Goal: Information Seeking & Learning: Learn about a topic

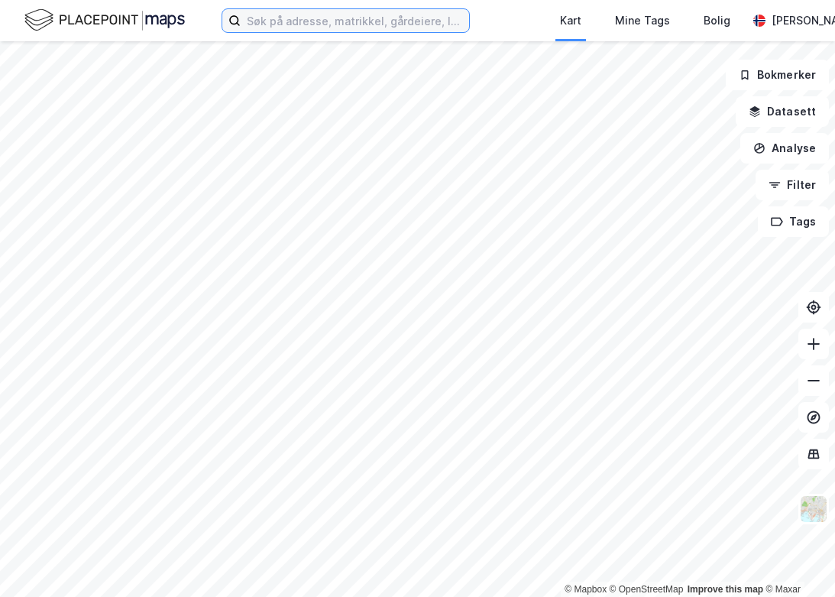
click at [311, 25] on input at bounding box center [355, 20] width 228 height 23
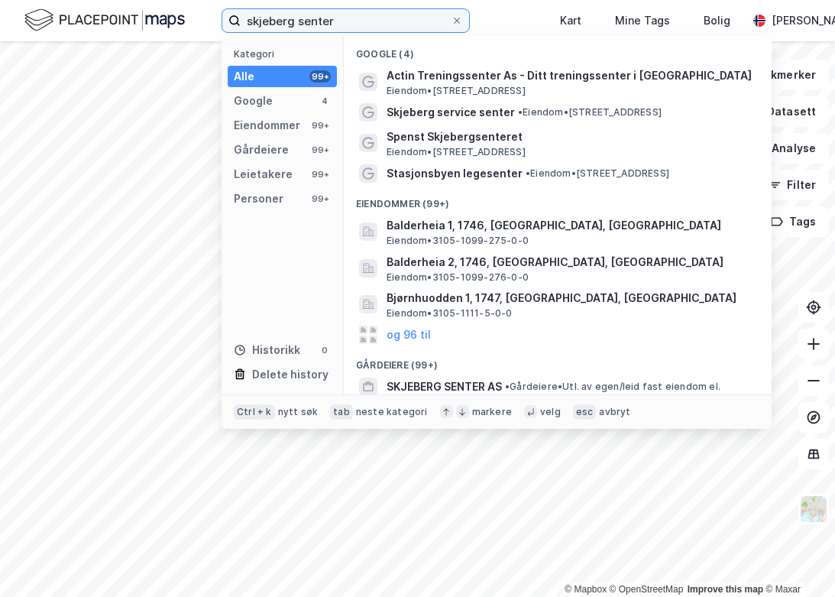
type input "skjeberg senter"
click at [351, 24] on input "skjeberg senter" at bounding box center [346, 20] width 210 height 23
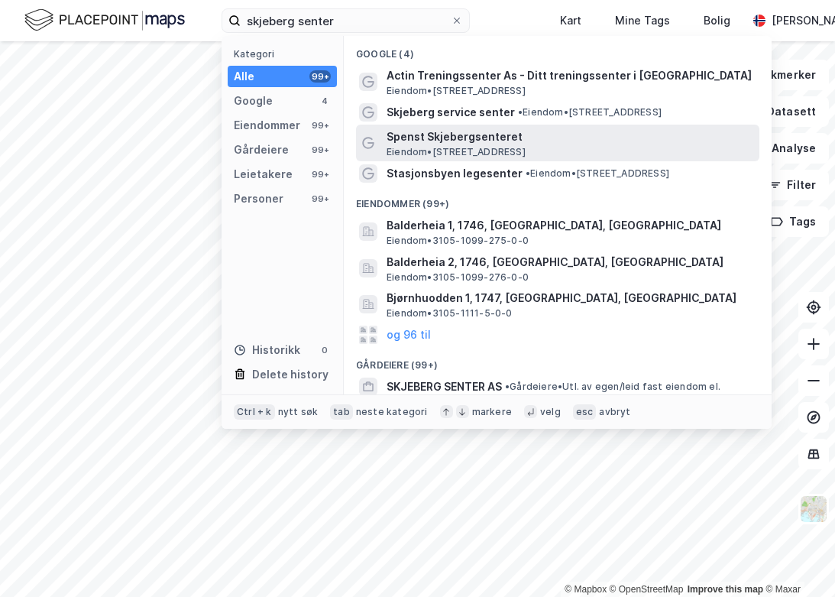
click at [439, 135] on span "Spenst Skjebergsenteret" at bounding box center [570, 137] width 367 height 18
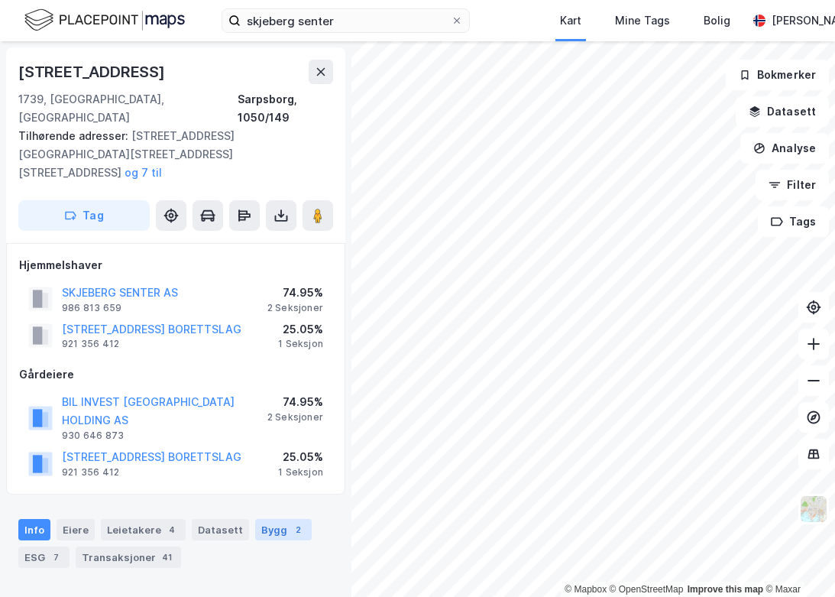
click at [260, 519] on div "Bygg 2" at bounding box center [283, 529] width 57 height 21
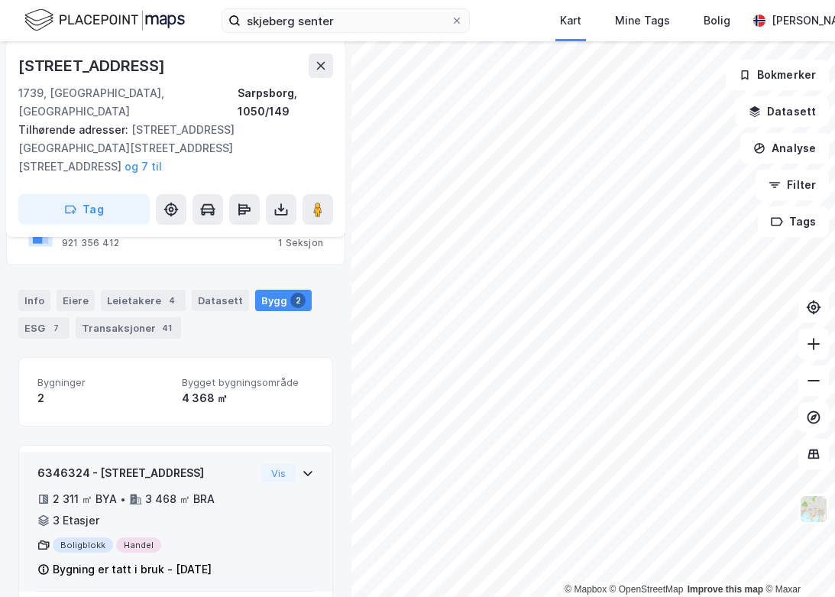
scroll to position [333, 0]
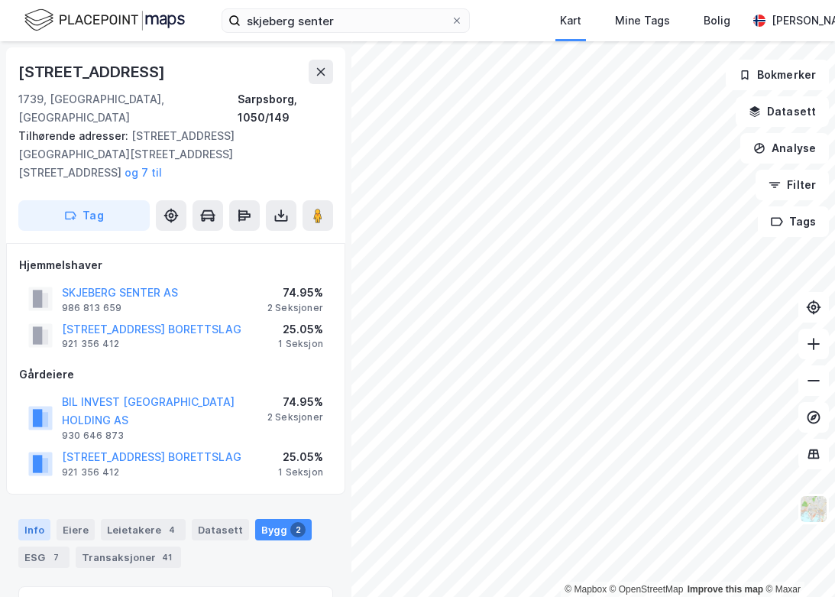
click at [40, 519] on div "Info" at bounding box center [34, 529] width 32 height 21
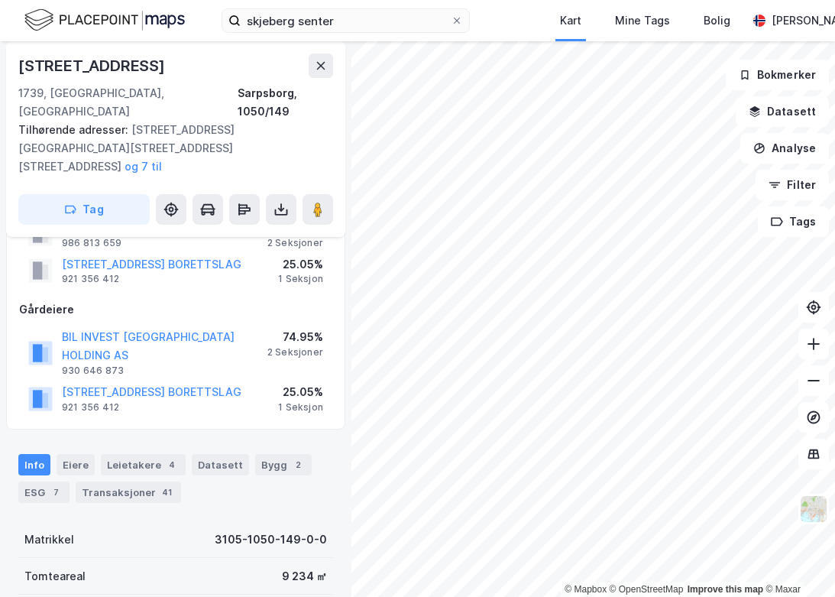
scroll to position [153, 0]
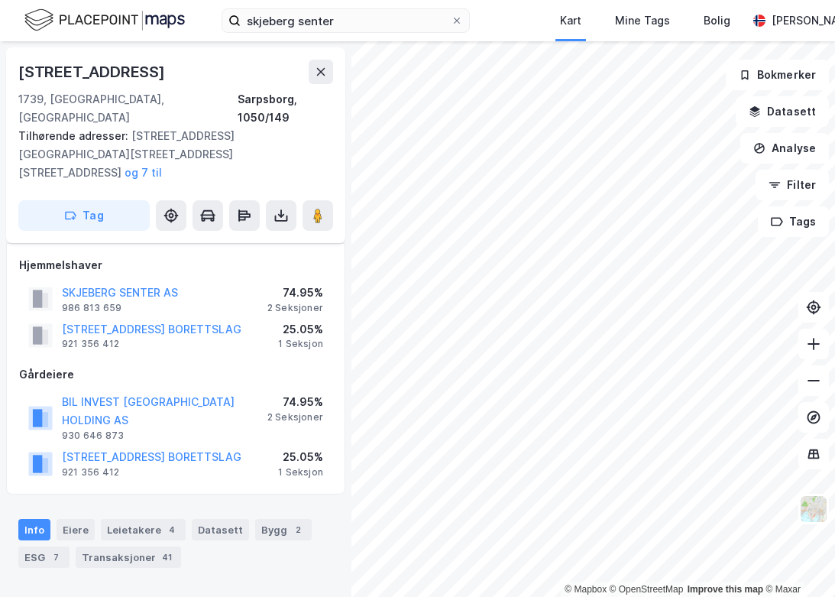
scroll to position [153, 0]
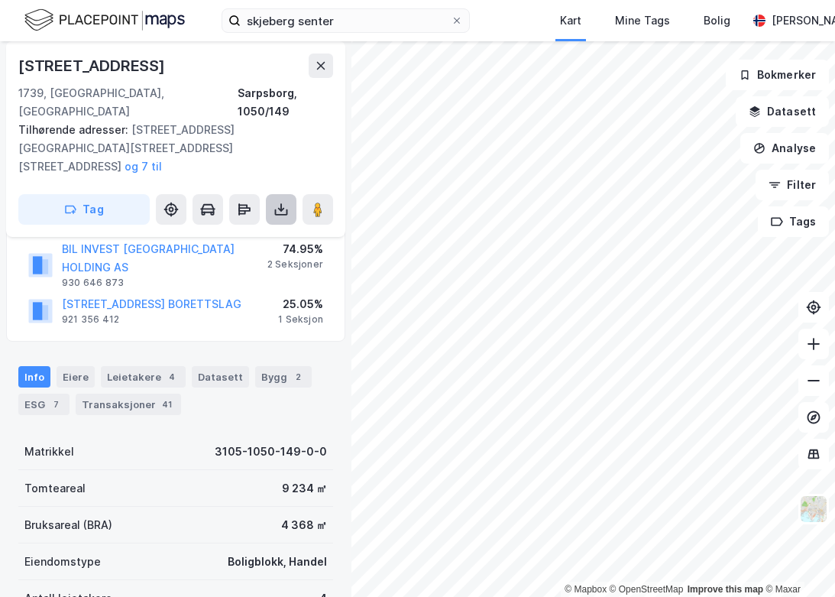
click at [283, 202] on icon at bounding box center [281, 209] width 15 height 15
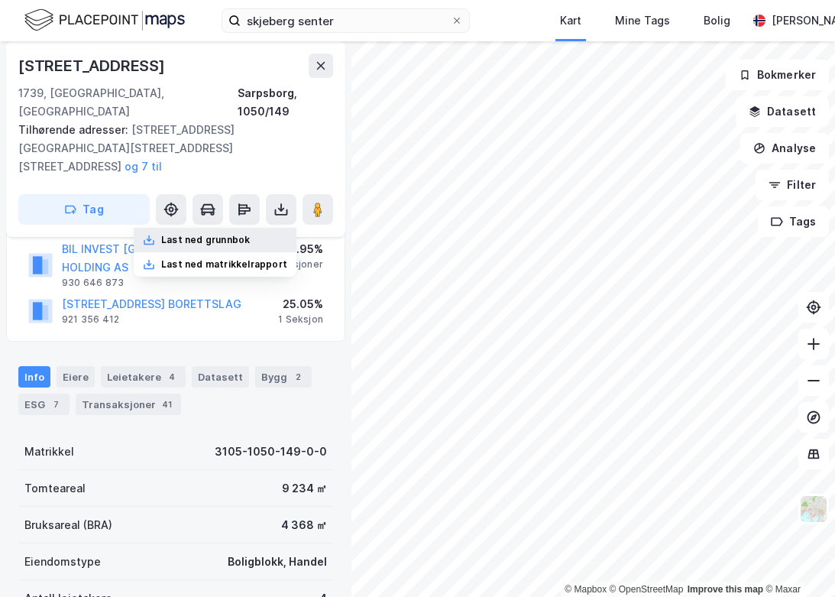
click at [224, 234] on div "Last ned grunnbok" at bounding box center [205, 240] width 89 height 12
click at [0, 0] on button "BIL INVEST [GEOGRAPHIC_DATA] HOLDING AS" at bounding box center [0, 0] width 0 height 0
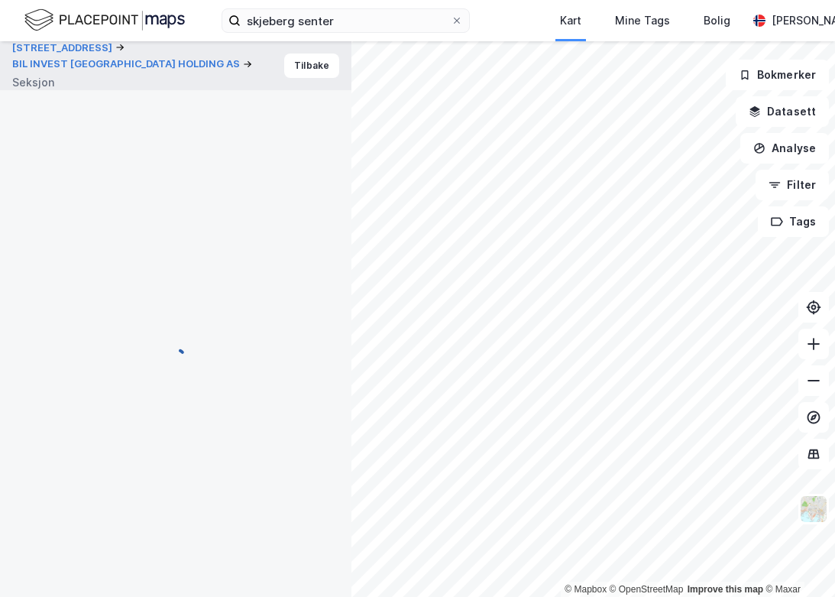
scroll to position [153, 0]
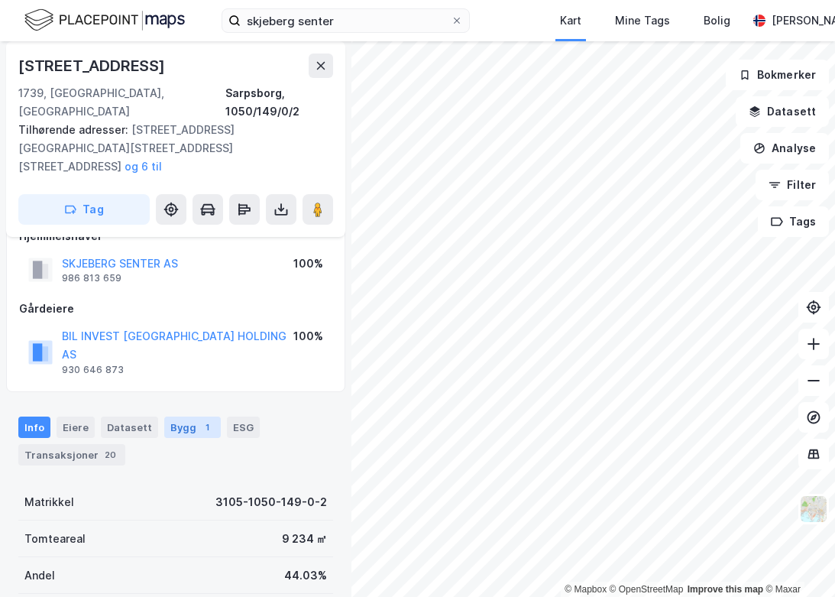
click at [174, 416] on div "Bygg 1" at bounding box center [192, 426] width 57 height 21
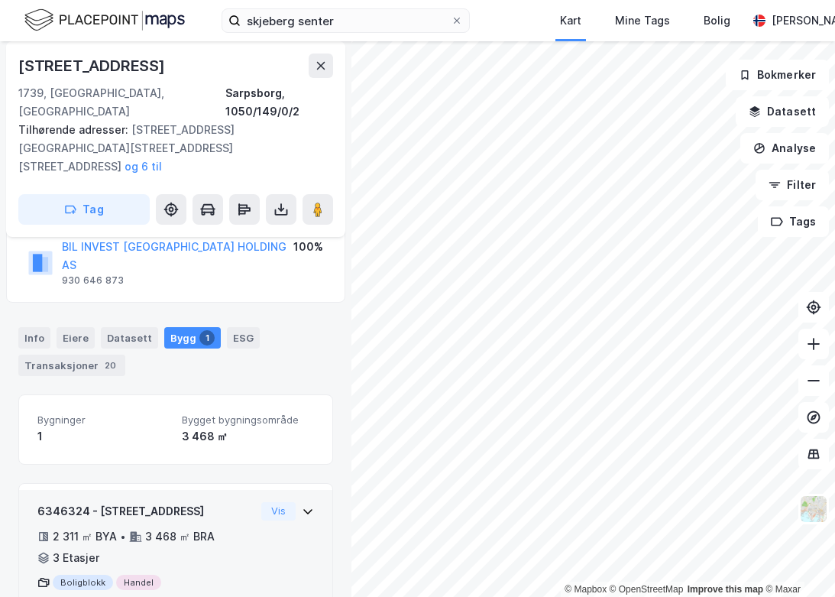
scroll to position [244, 0]
click at [302, 504] on icon at bounding box center [308, 510] width 12 height 12
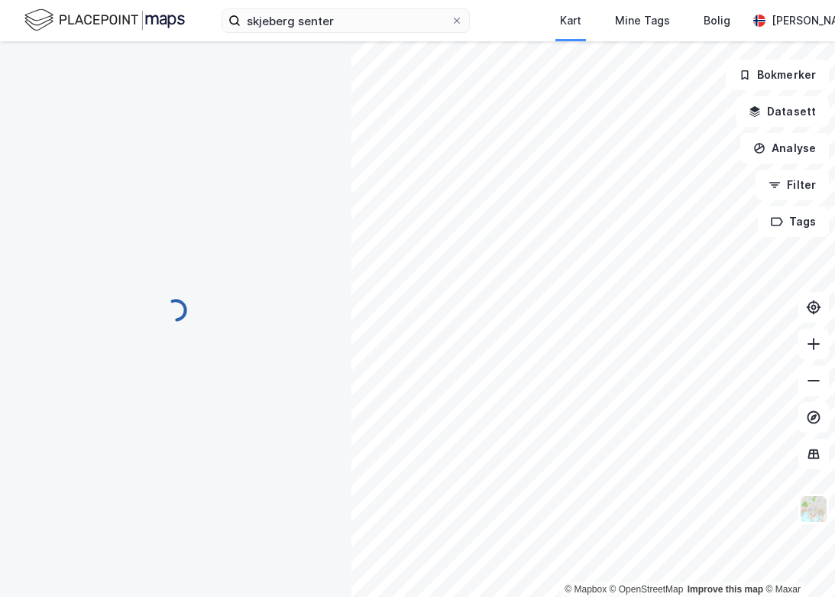
scroll to position [2, 0]
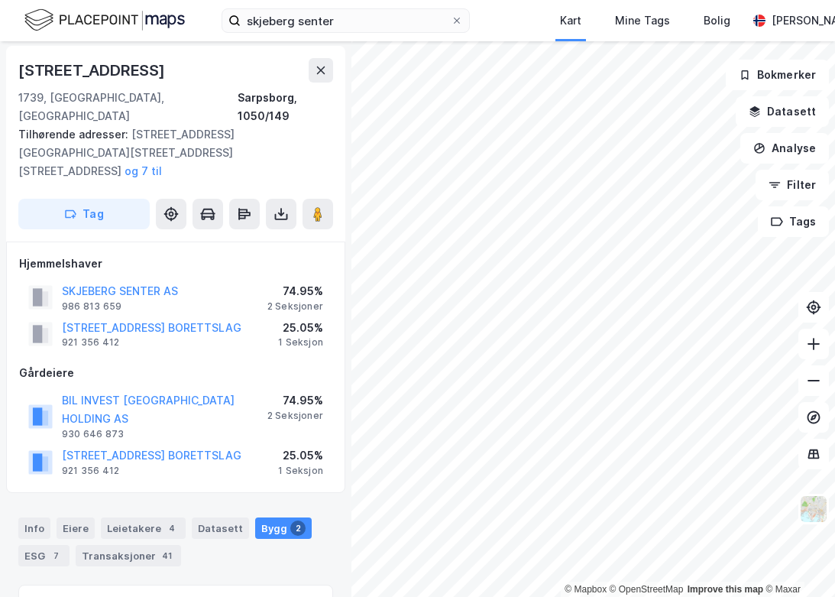
click at [296, 300] on div "2 Seksjoner" at bounding box center [295, 306] width 56 height 12
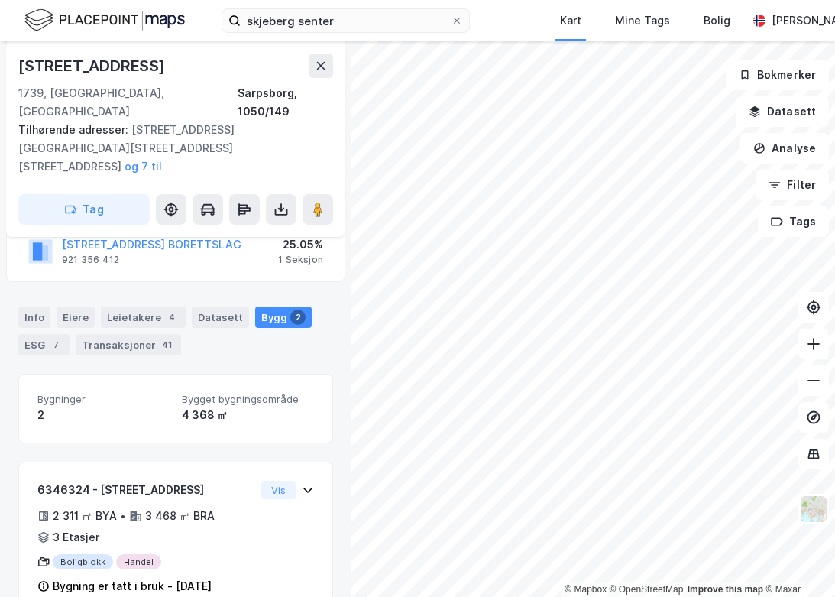
scroll to position [180, 0]
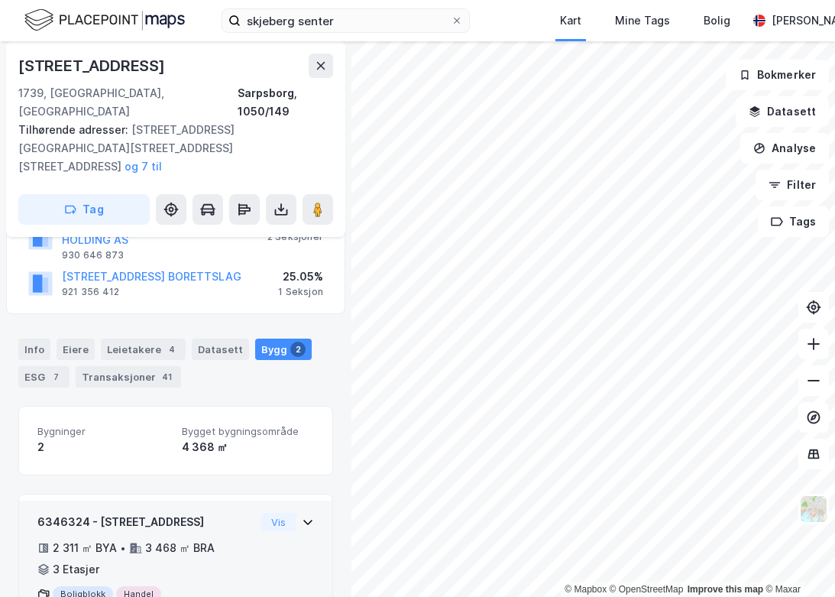
click at [168, 513] on div "6346324 - [STREET_ADDRESS]" at bounding box center [146, 522] width 218 height 18
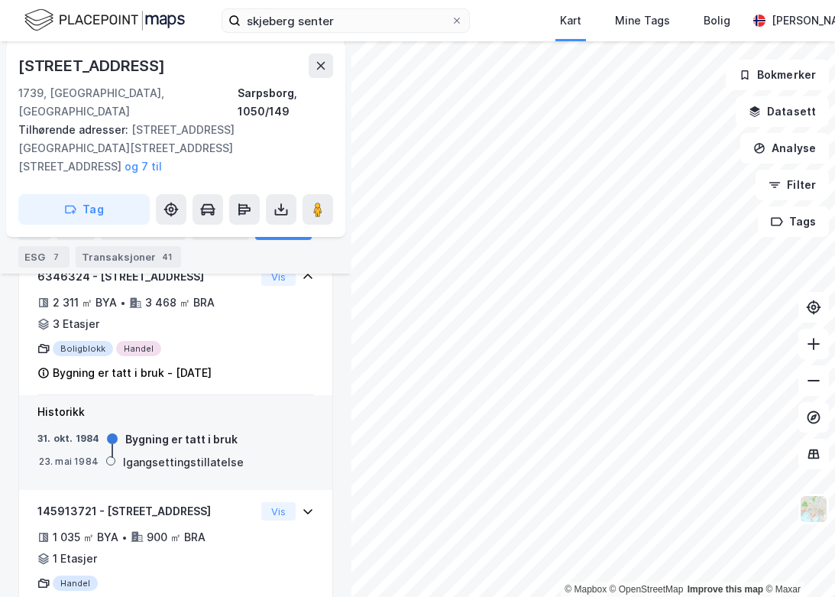
scroll to position [428, 0]
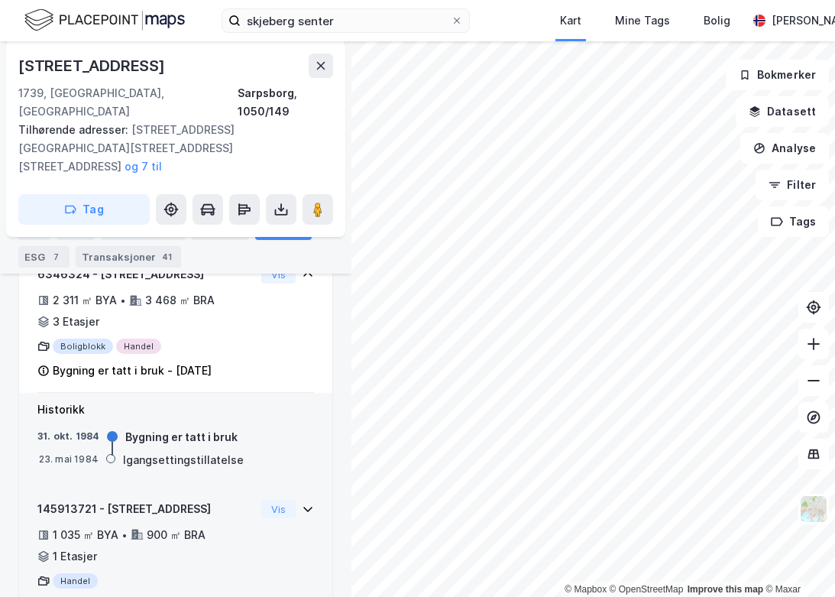
click at [173, 526] on div "1 035 ㎡ BYA • 900 ㎡ BRA • 1 Etasjer" at bounding box center [146, 546] width 218 height 40
click at [261, 500] on button "Vis" at bounding box center [278, 509] width 34 height 18
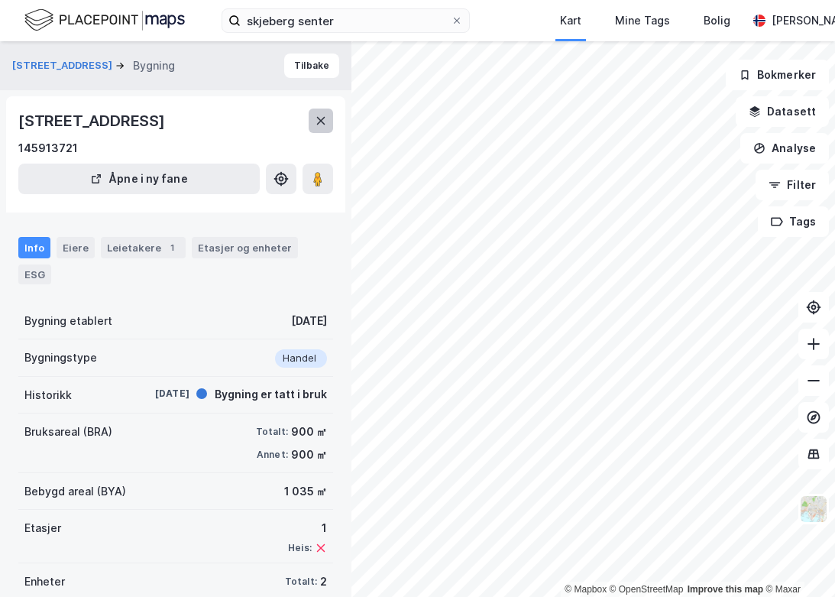
click at [323, 116] on icon at bounding box center [321, 121] width 12 height 12
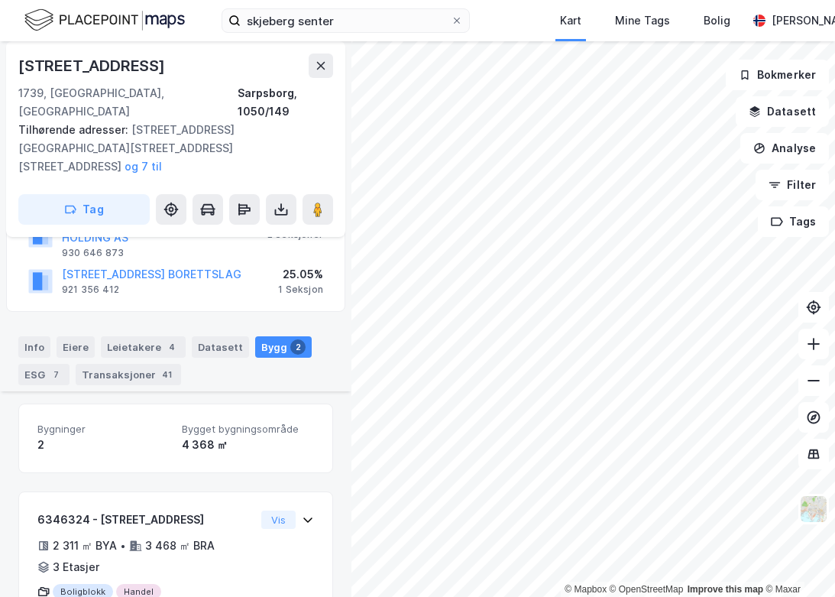
scroll to position [333, 0]
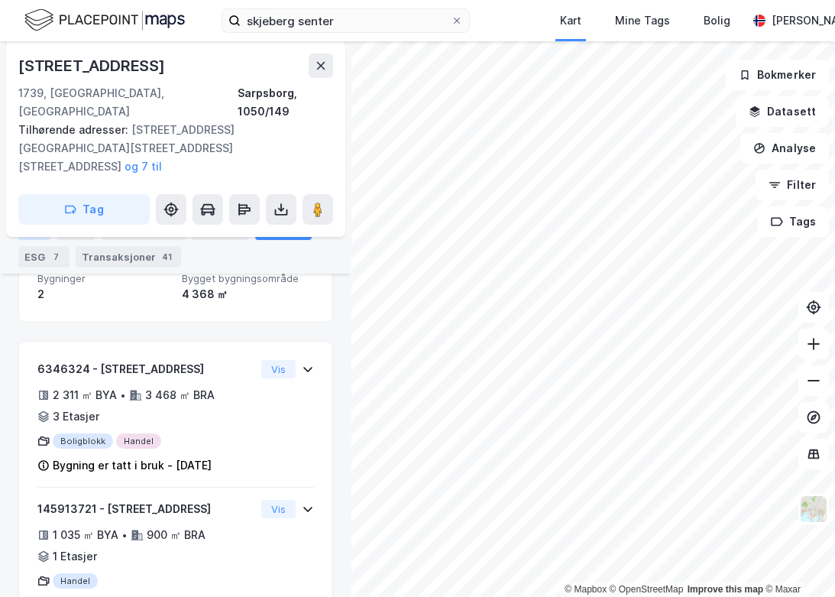
click at [40, 222] on div "Info" at bounding box center [34, 229] width 32 height 21
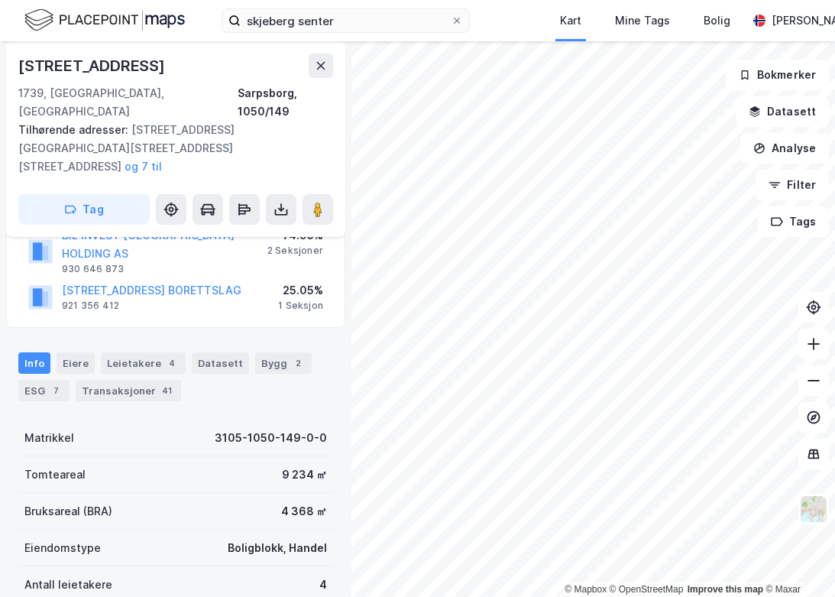
scroll to position [180, 0]
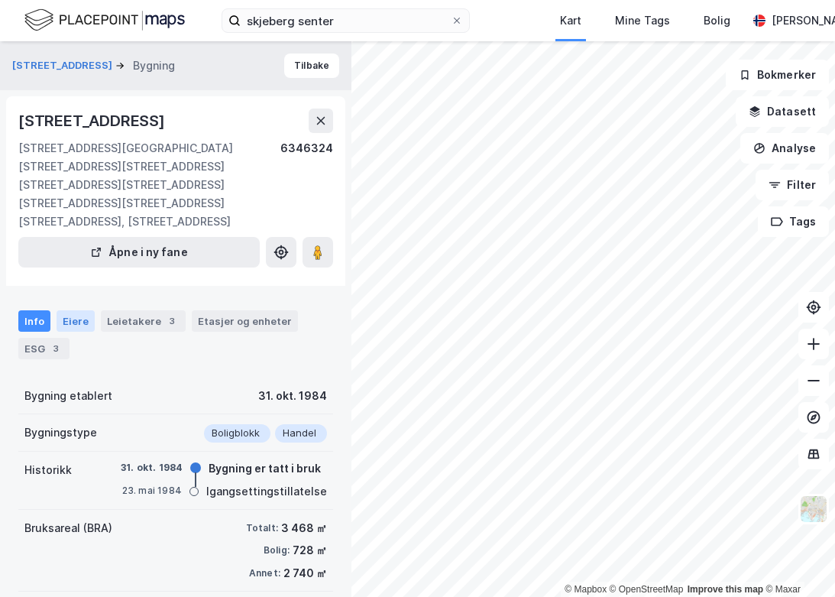
click at [77, 310] on div "Eiere" at bounding box center [76, 320] width 38 height 21
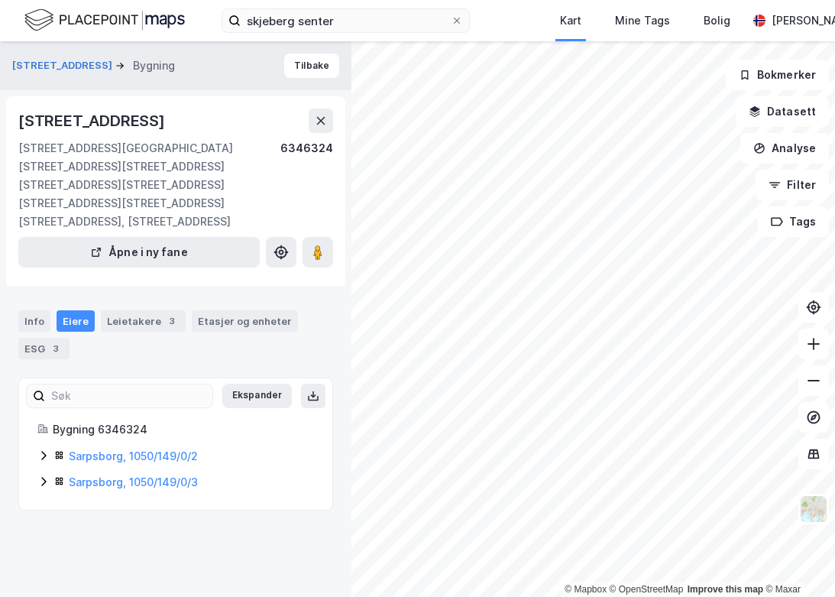
click at [44, 449] on icon at bounding box center [43, 455] width 12 height 12
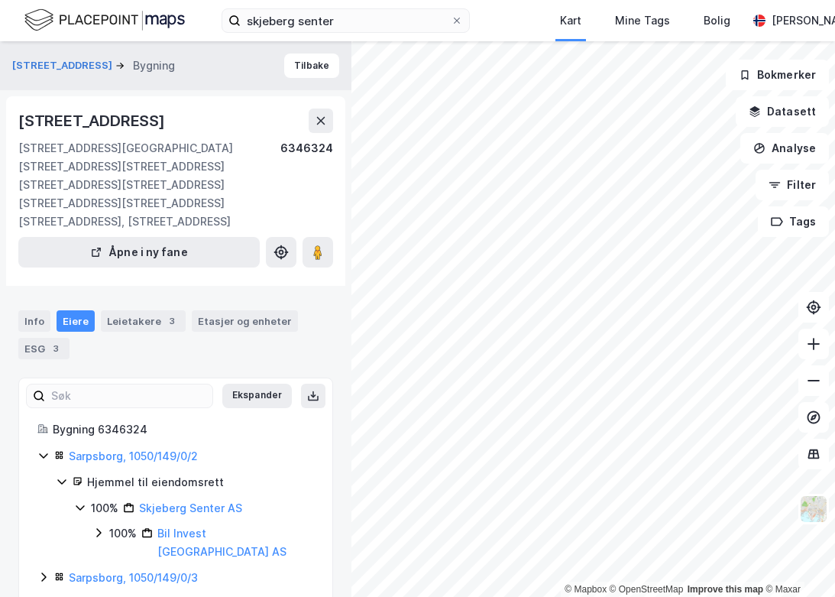
click at [43, 571] on icon at bounding box center [43, 577] width 12 height 12
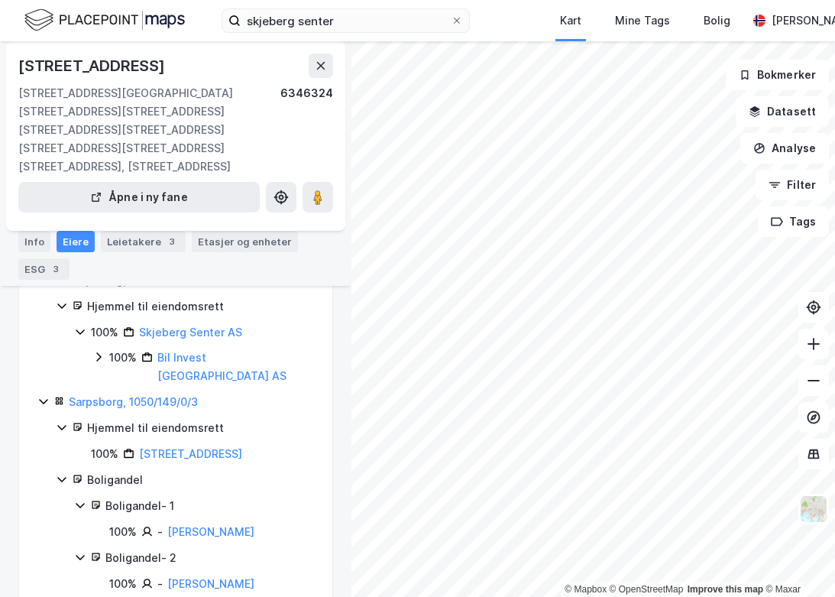
scroll to position [153, 0]
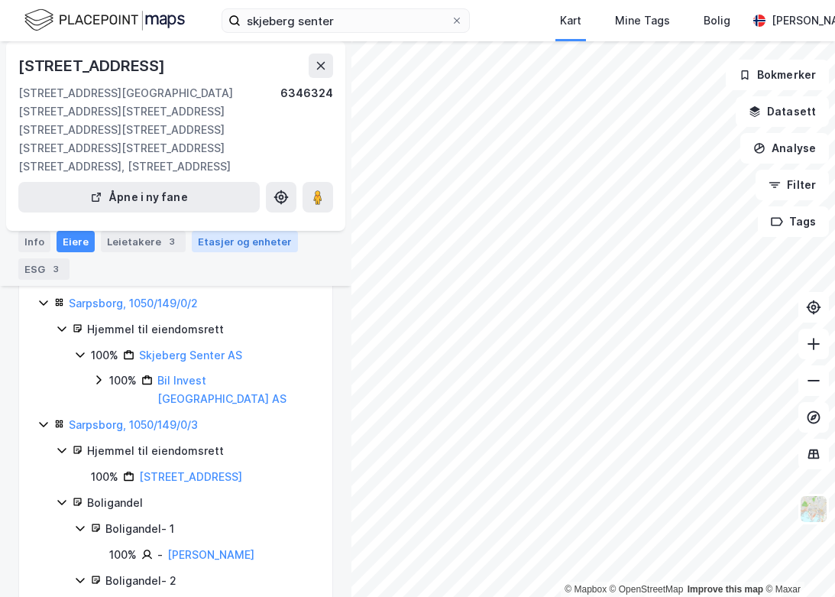
click at [230, 241] on div "Etasjer og enheter" at bounding box center [245, 242] width 94 height 14
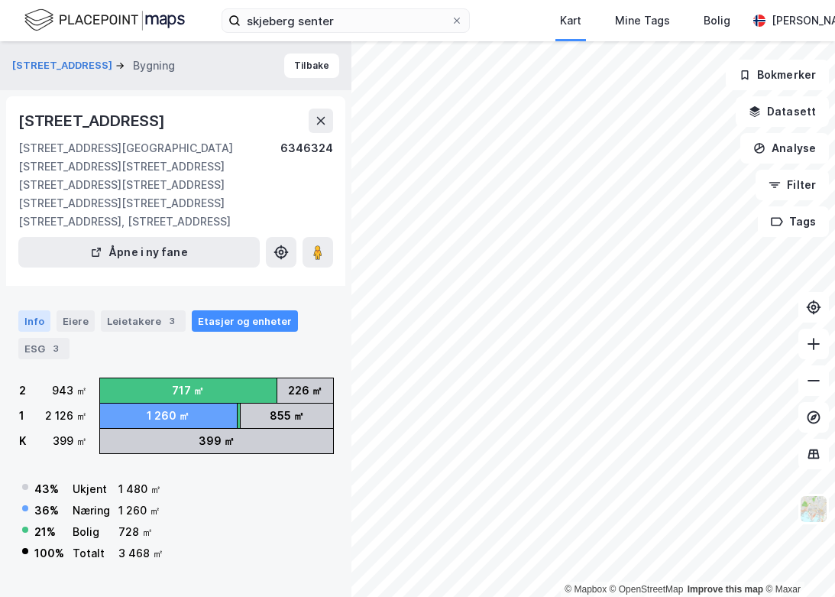
click at [40, 310] on div "Info" at bounding box center [34, 320] width 32 height 21
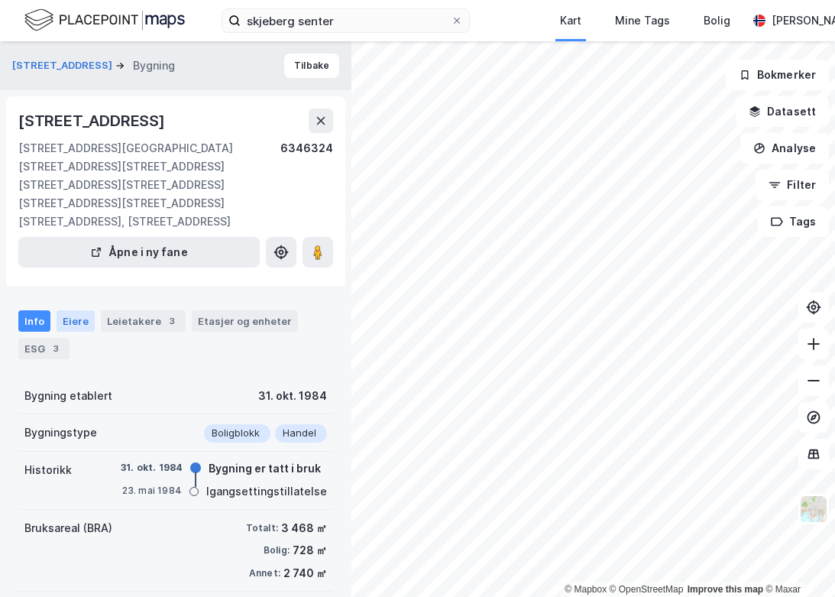
click at [66, 310] on div "Eiere" at bounding box center [76, 320] width 38 height 21
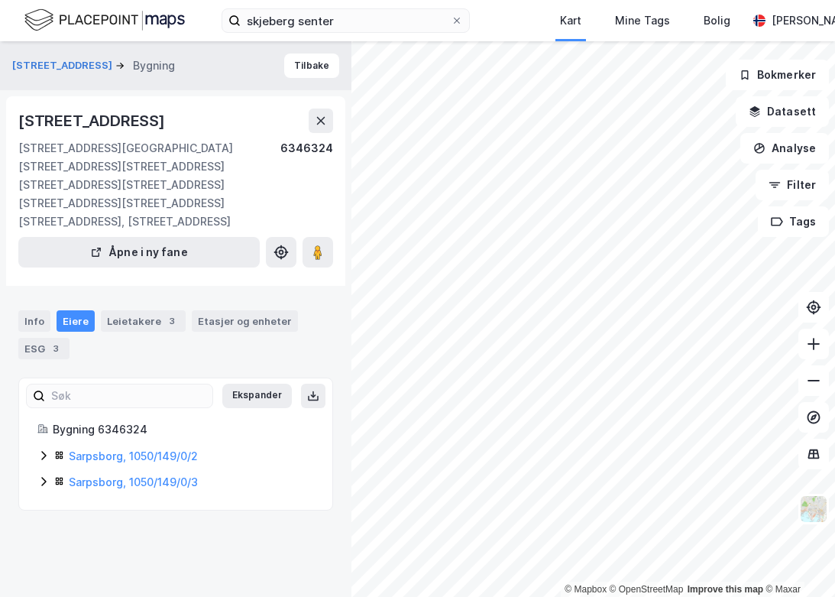
click at [38, 449] on icon at bounding box center [43, 455] width 12 height 12
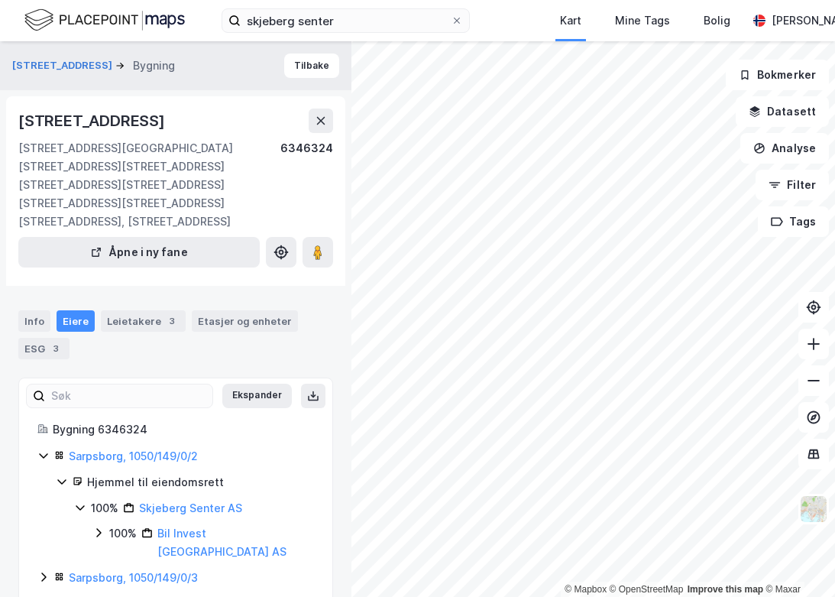
click at [41, 571] on icon at bounding box center [43, 577] width 12 height 12
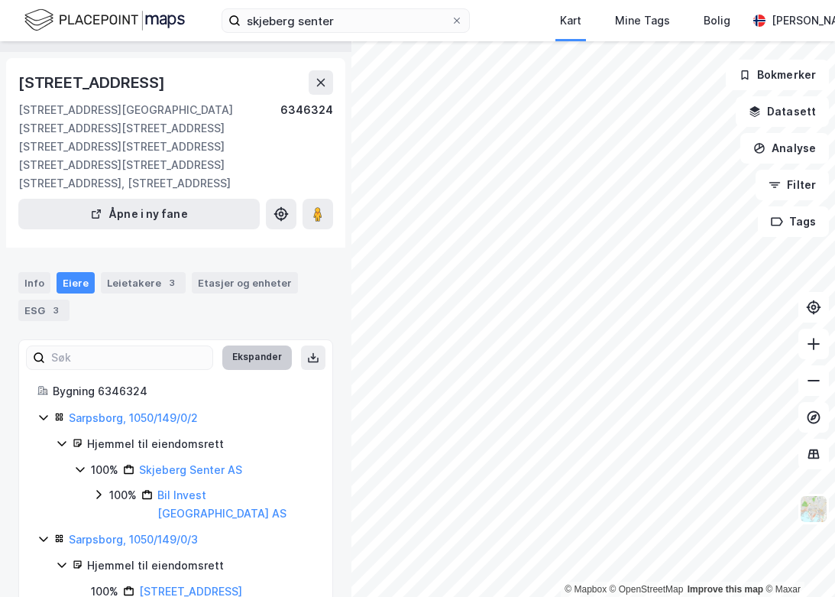
scroll to position [11, 0]
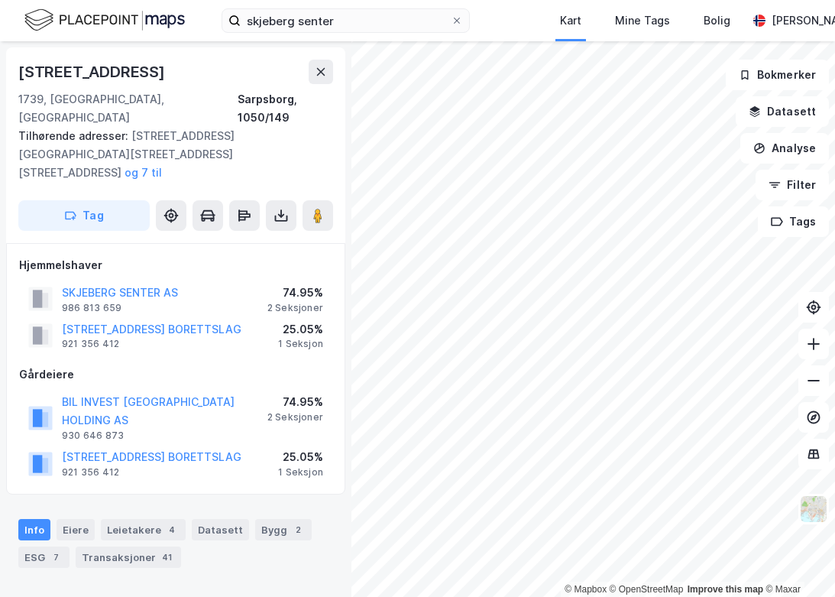
scroll to position [11, 0]
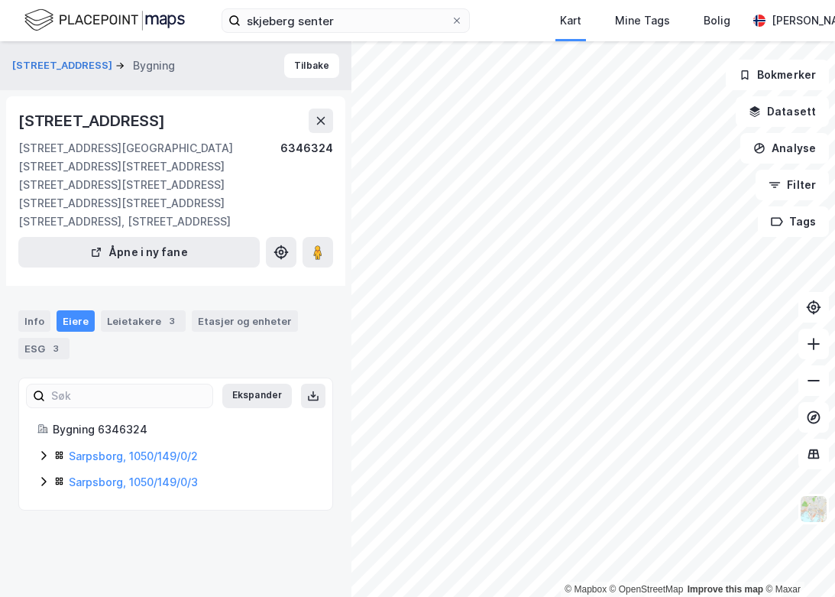
click at [44, 475] on icon at bounding box center [43, 481] width 12 height 12
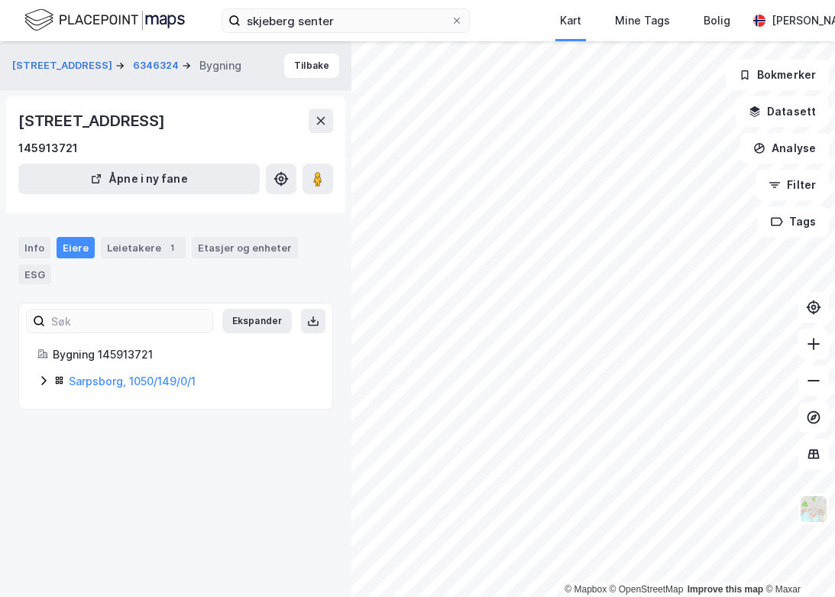
click at [43, 380] on icon at bounding box center [43, 380] width 12 height 12
